Goal: Information Seeking & Learning: Learn about a topic

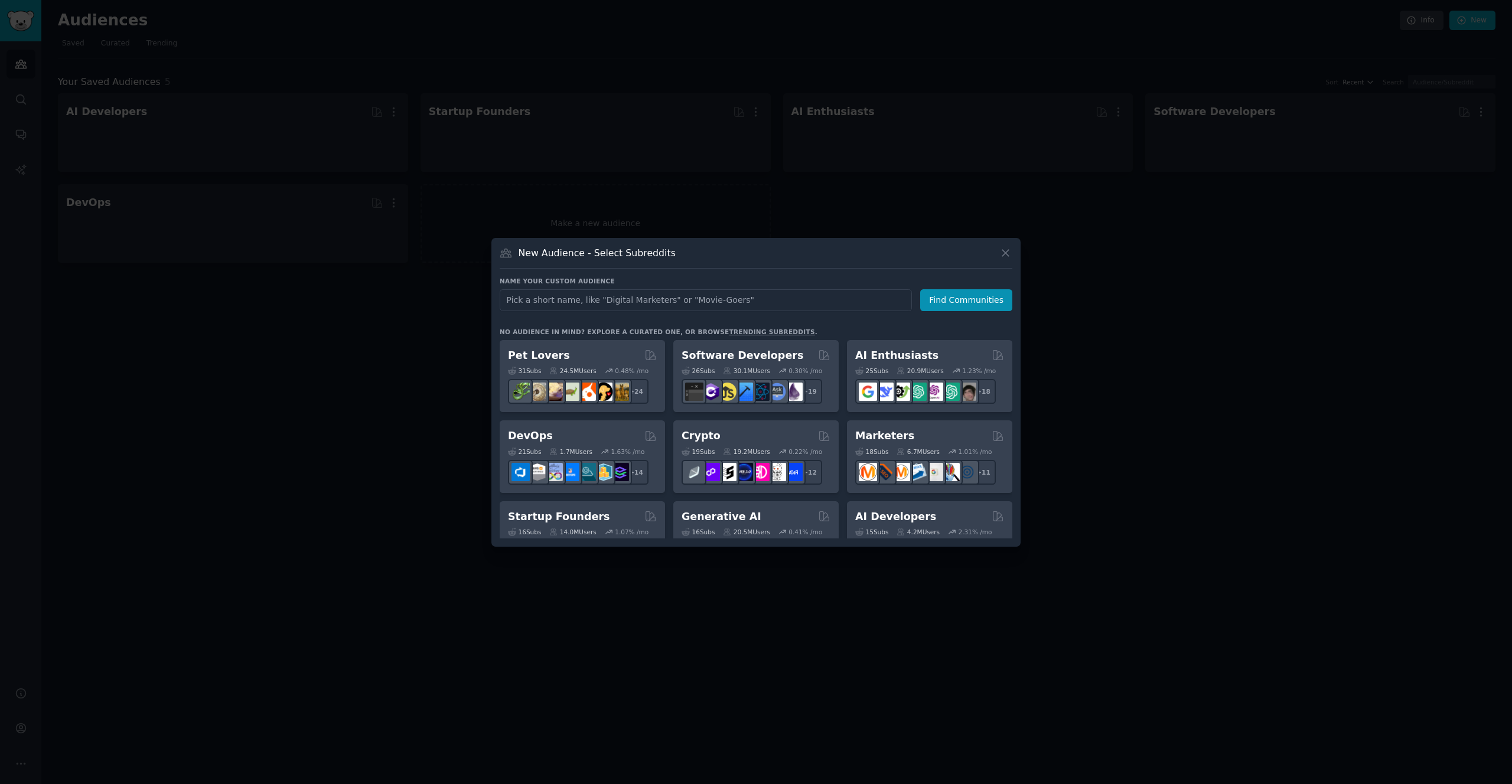
click at [784, 303] on input "text" at bounding box center [706, 300] width 412 height 22
type input "AI coding"
click button "Find Communities" at bounding box center [966, 300] width 92 height 22
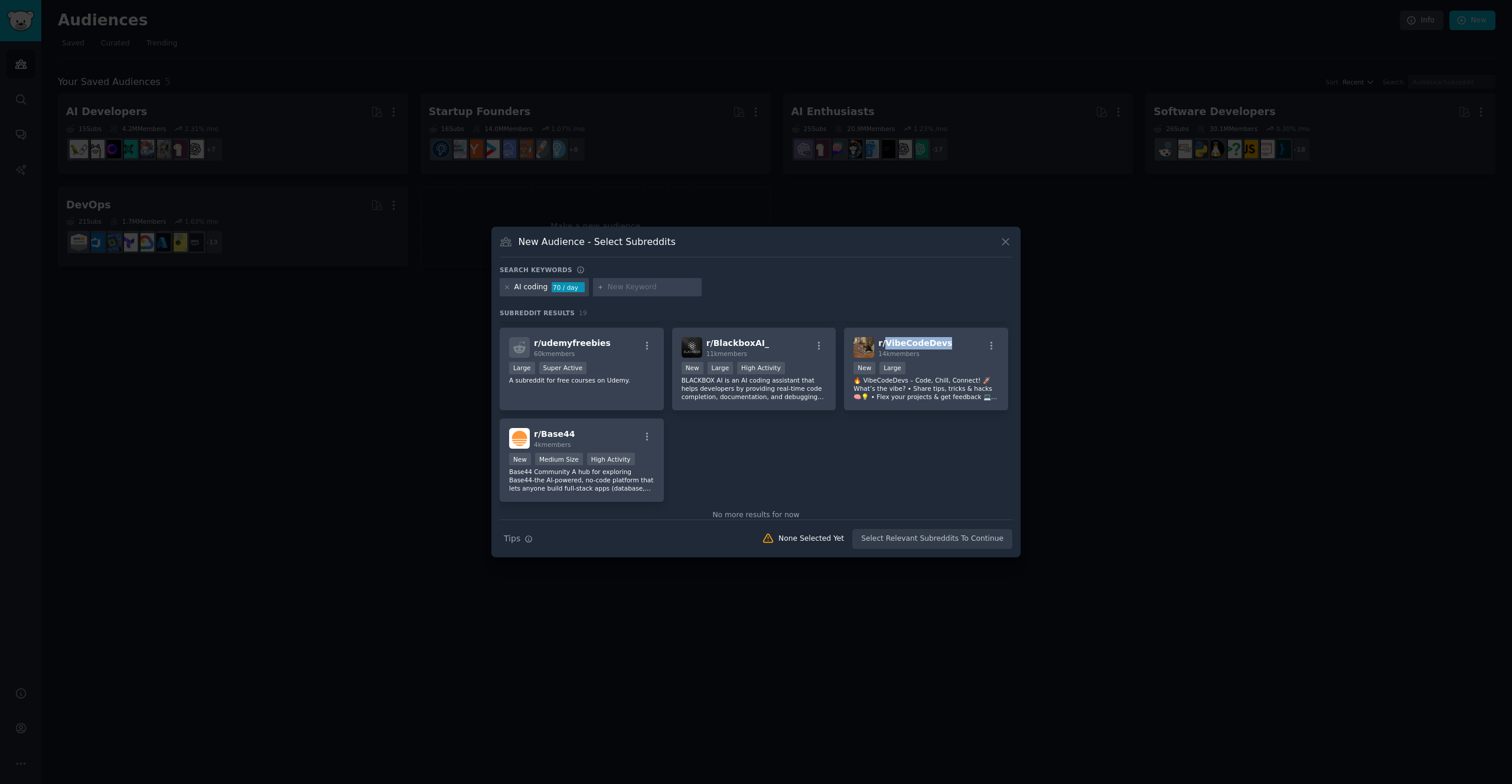
scroll to position [465, 0]
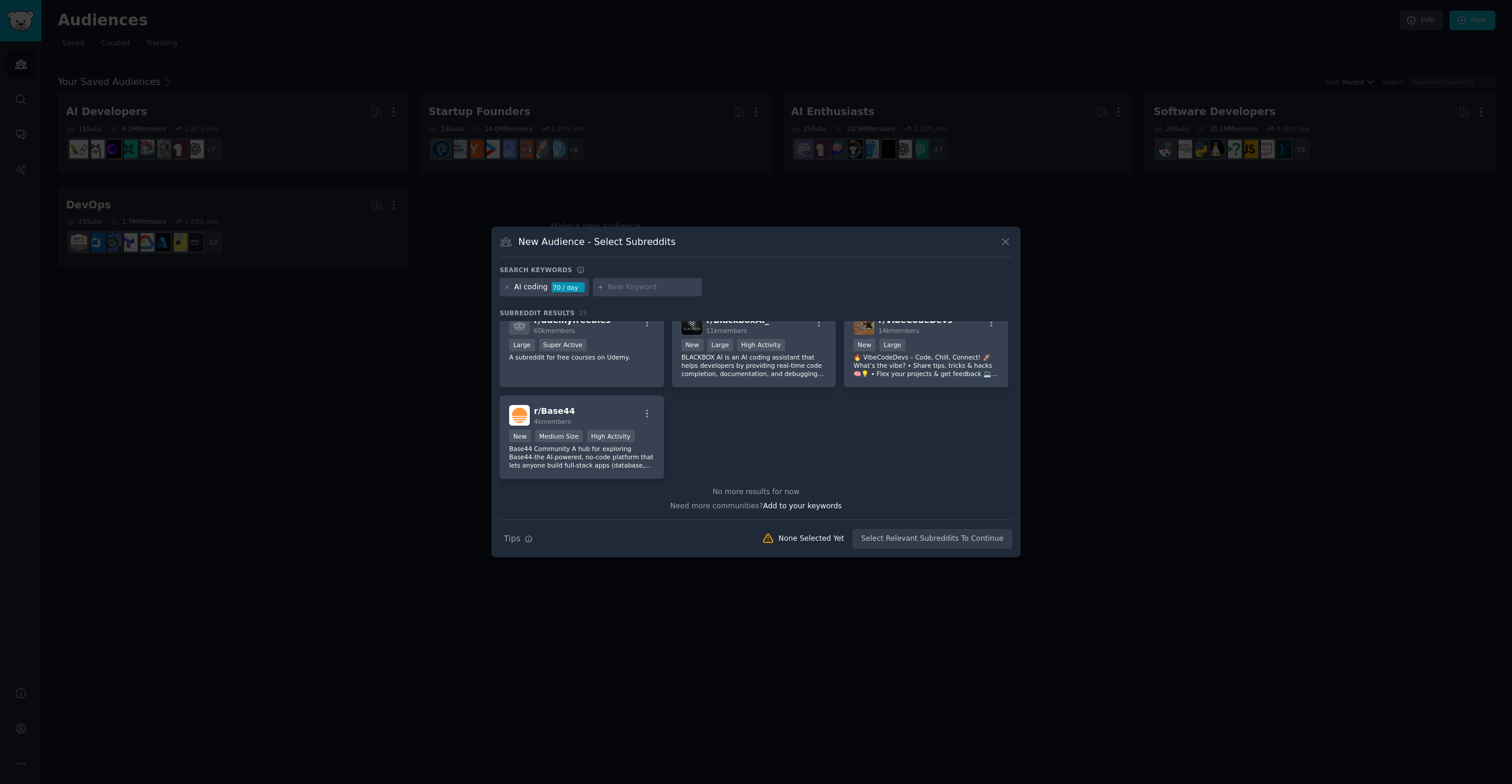
click at [910, 431] on div "r/ vibecoding 80k members New Large Super Active fully give in to the vibes. fo…" at bounding box center [756, 167] width 512 height 622
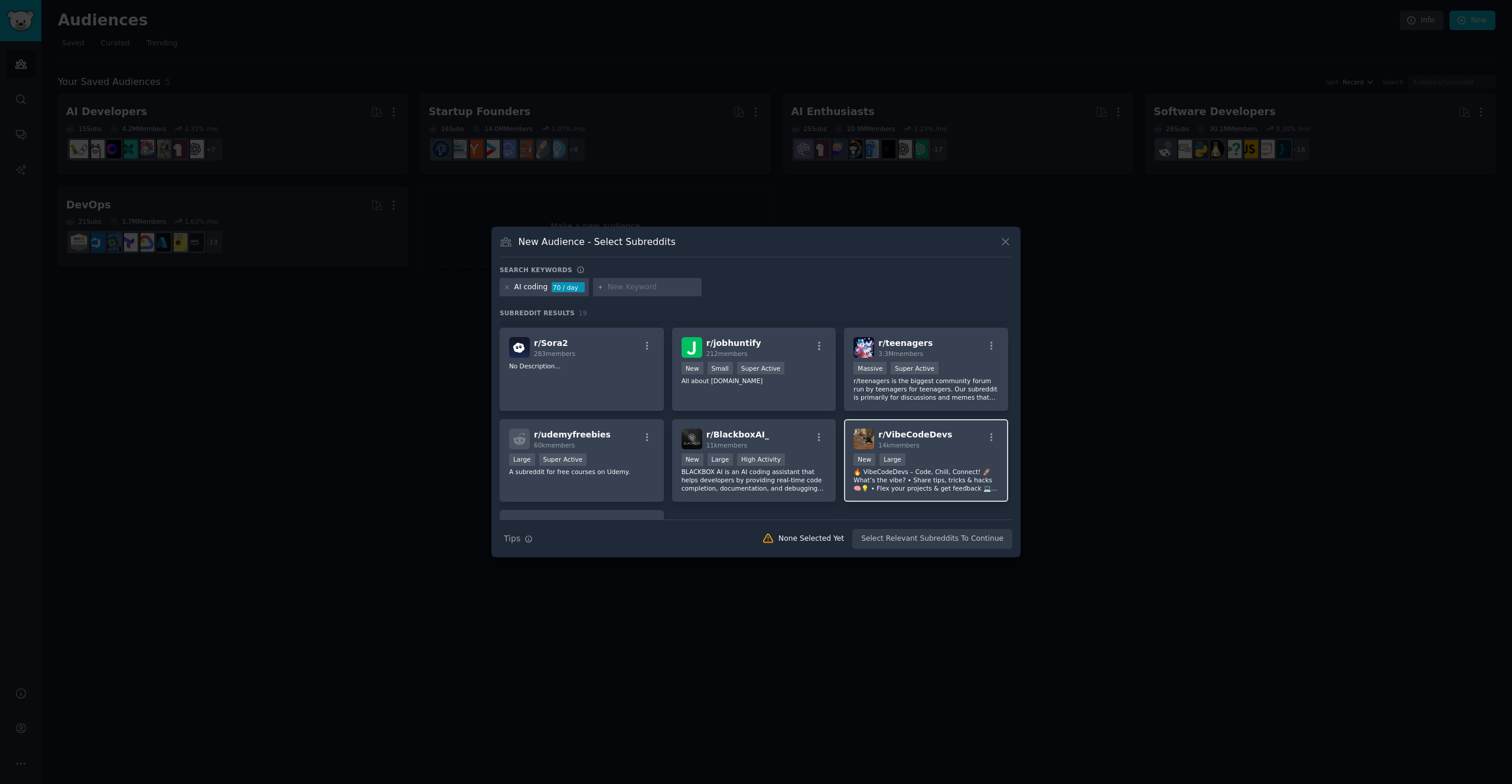
click at [930, 436] on span "r/ VibeCodeDevs" at bounding box center [915, 434] width 74 height 9
click at [993, 432] on icon "button" at bounding box center [991, 437] width 11 height 11
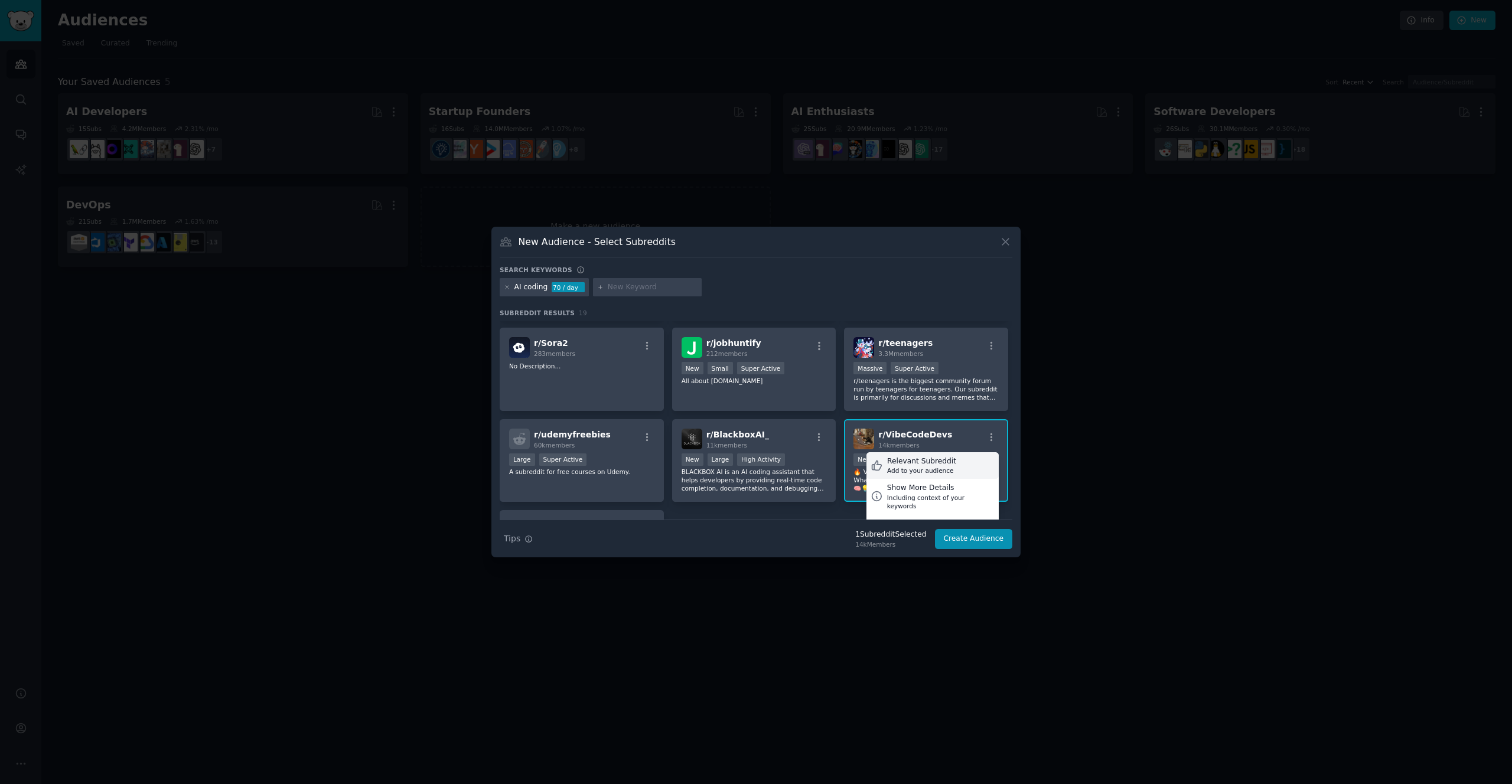
scroll to position [353, 0]
click at [936, 492] on div "Including context of your keywords" at bounding box center [941, 500] width 107 height 16
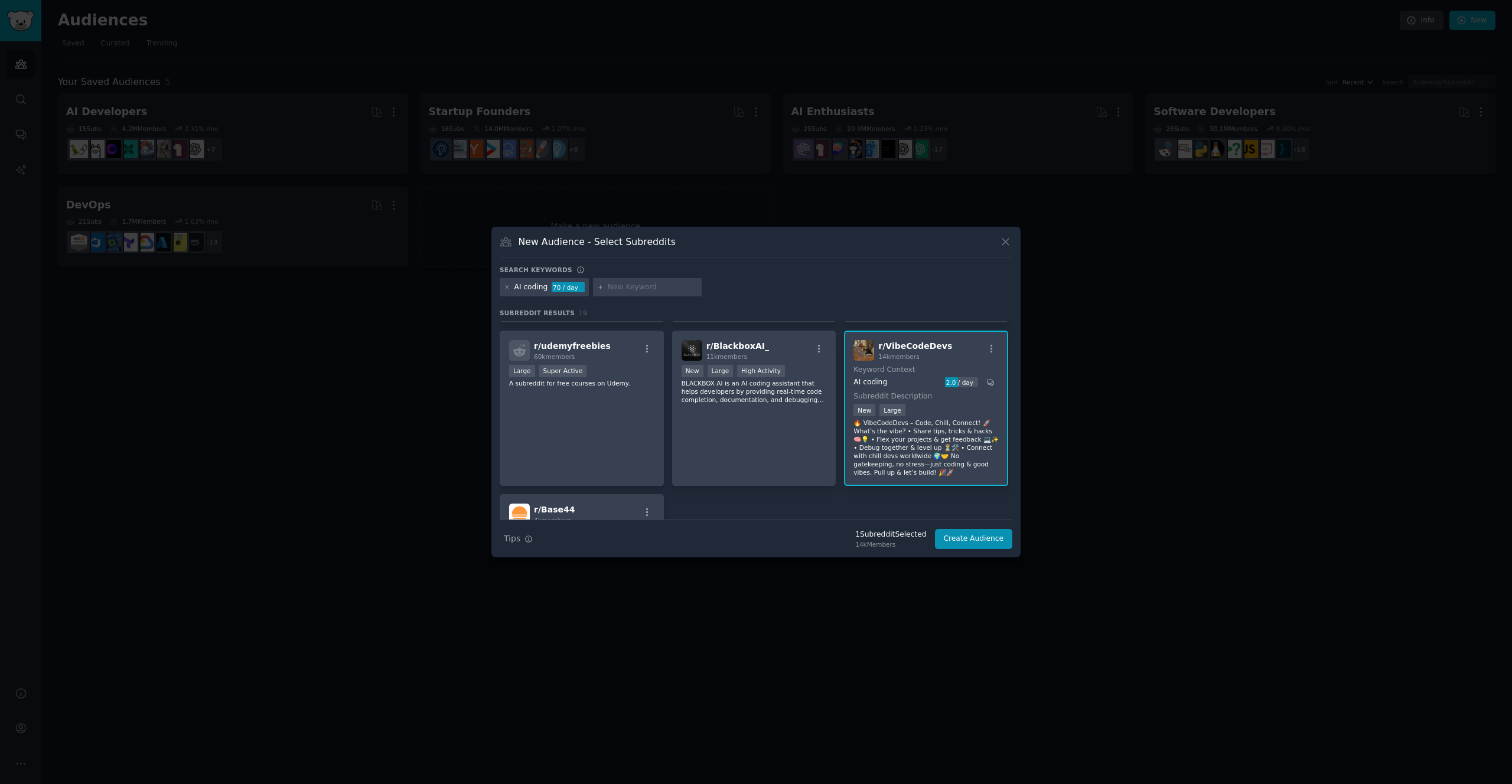
scroll to position [438, 0]
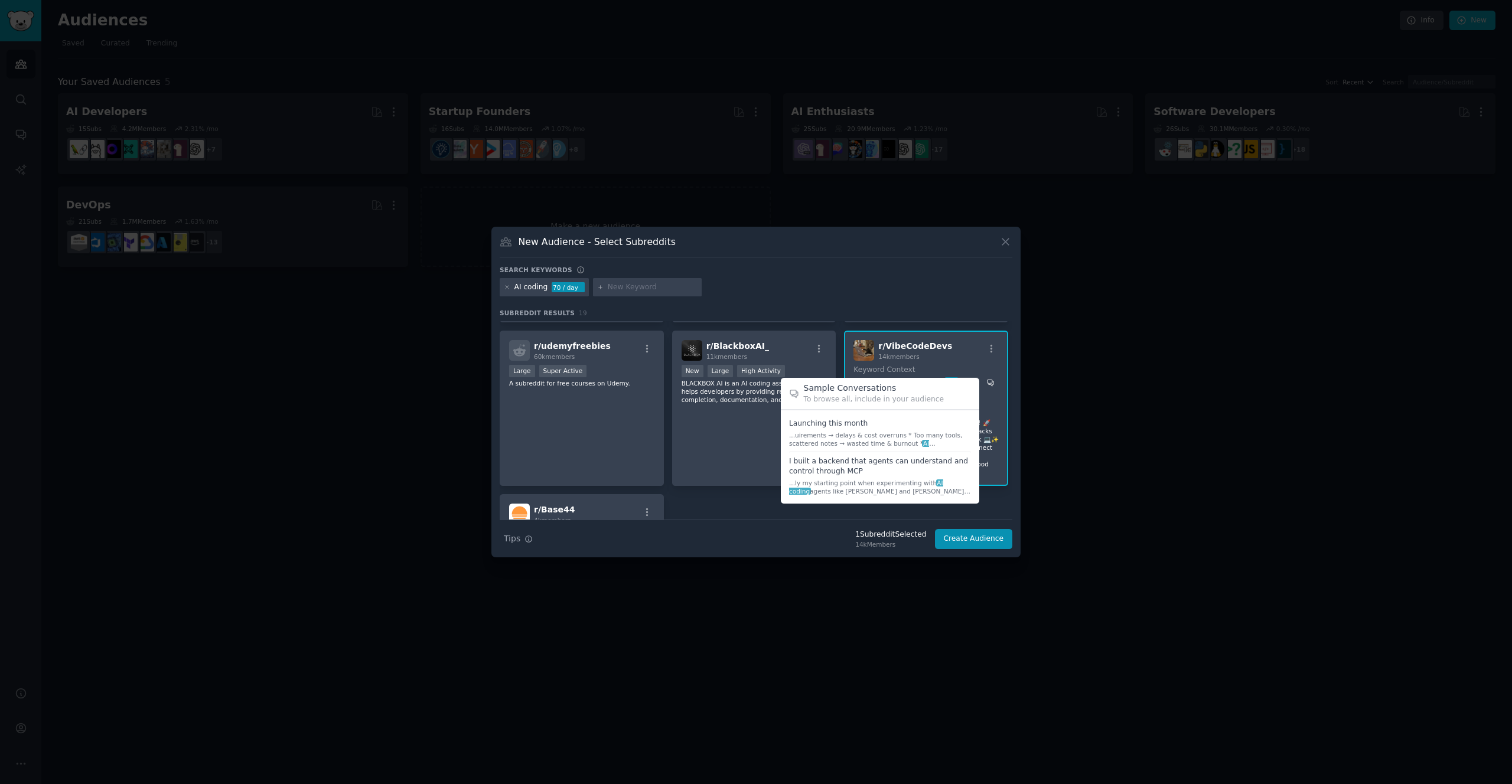
click at [987, 382] on icon at bounding box center [990, 382] width 8 height 8
click at [887, 426] on span at bounding box center [880, 433] width 182 height 37
click at [892, 397] on div "To browse all, include in your audience" at bounding box center [887, 399] width 167 height 11
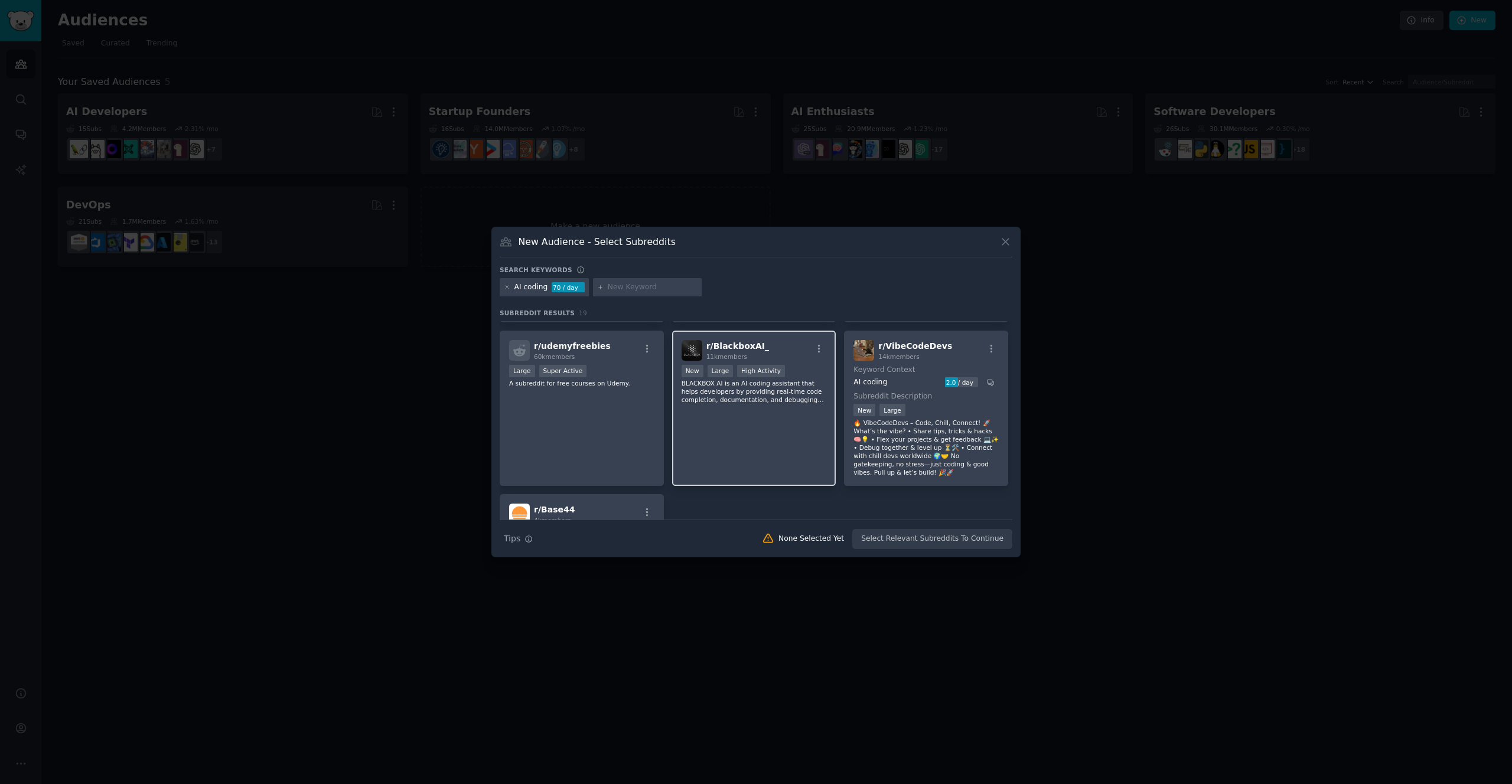
click at [703, 484] on div "r/ BlackboxAI_ 11k members New Large High Activity BLACKBOX AI is an AI coding …" at bounding box center [754, 408] width 164 height 155
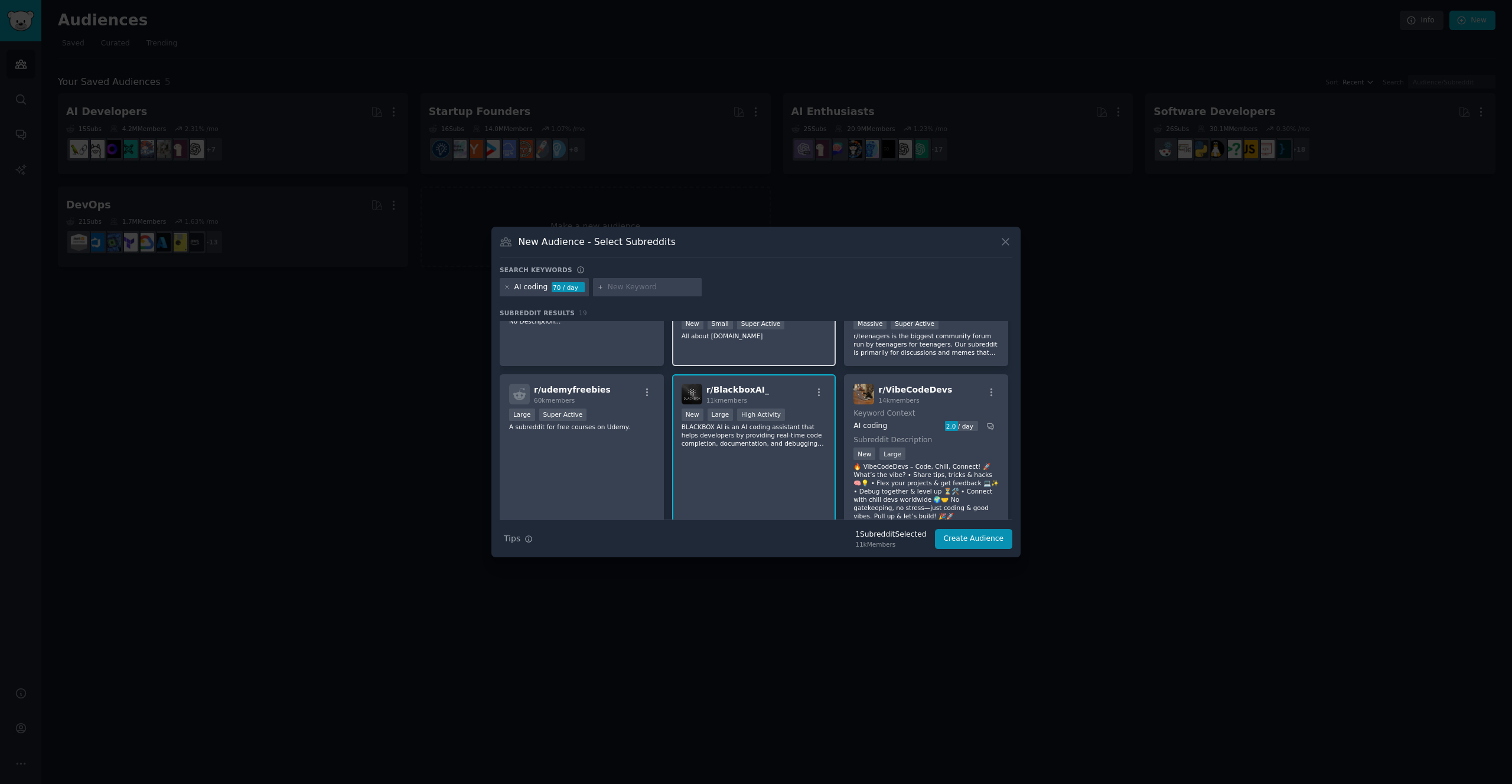
scroll to position [395, 0]
click at [926, 390] on span "r/ VibeCodeDevs" at bounding box center [915, 389] width 74 height 9
